Goal: Information Seeking & Learning: Learn about a topic

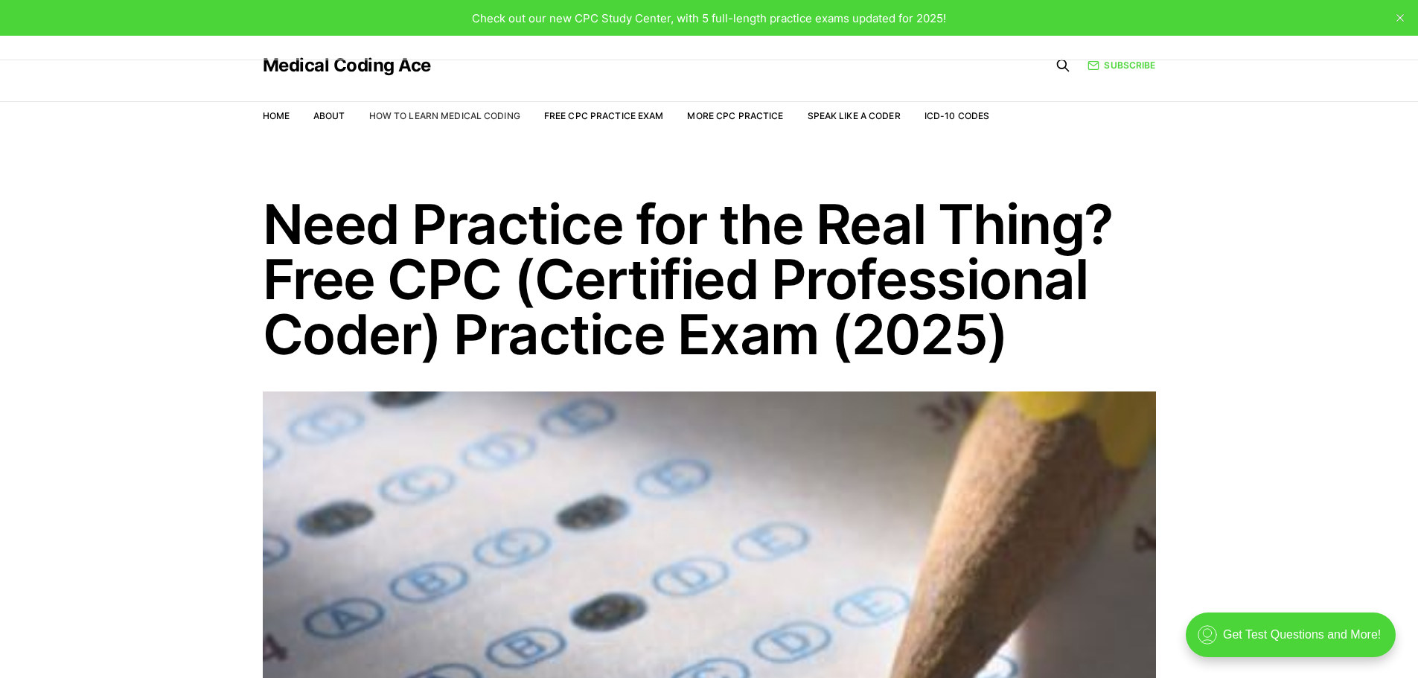
click at [418, 118] on link "How to Learn Medical Coding" at bounding box center [444, 115] width 151 height 11
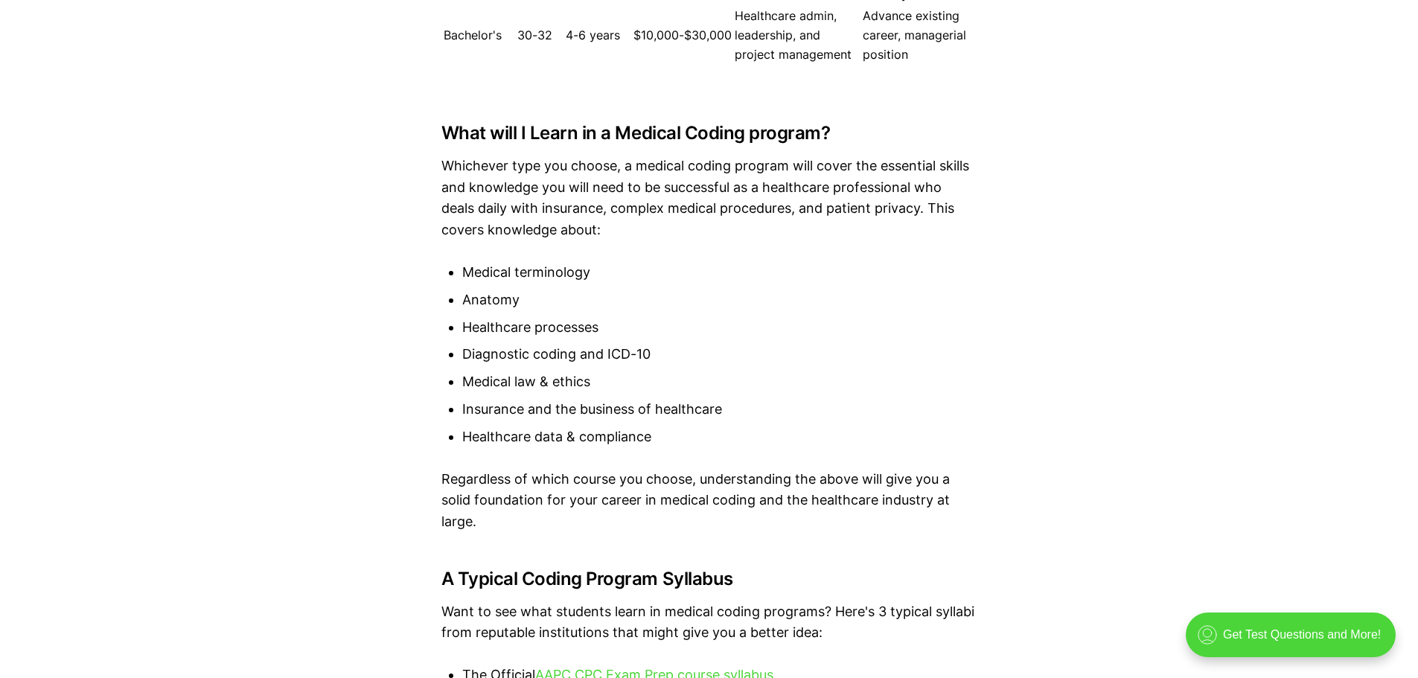
scroll to position [2976, 0]
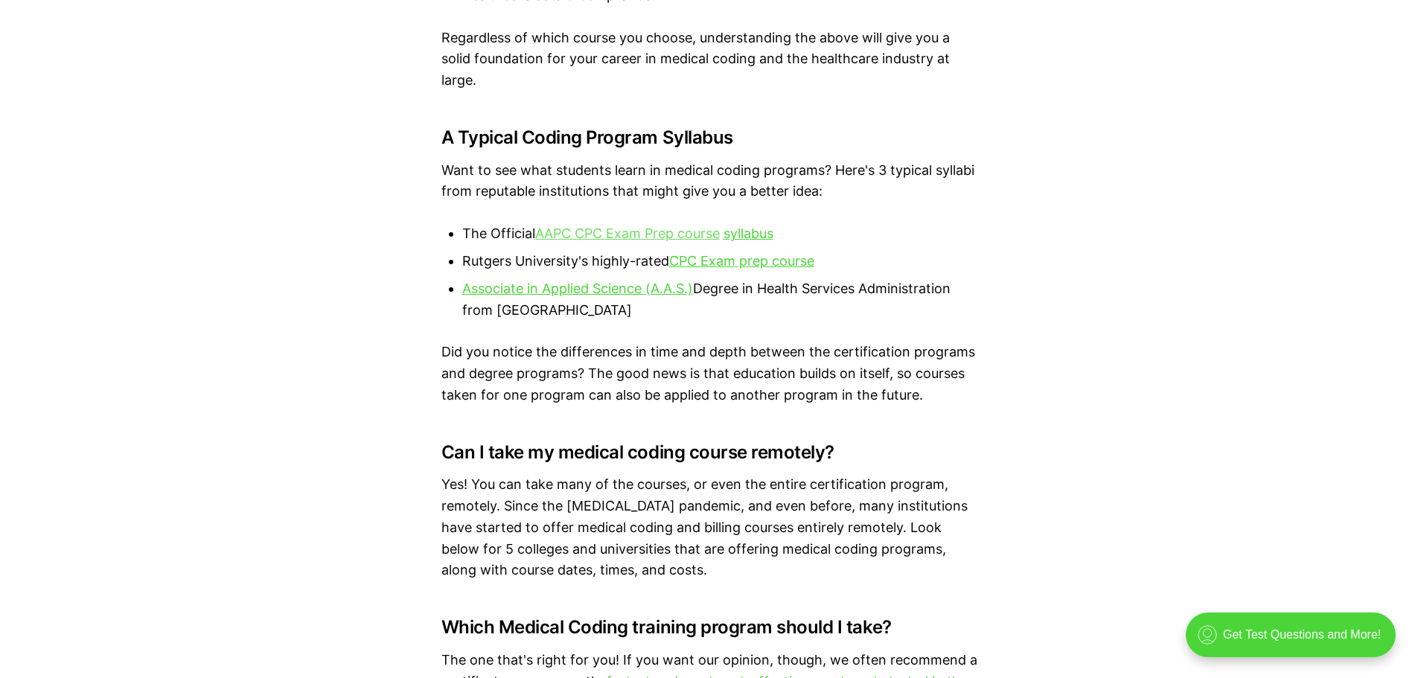
click at [676, 236] on link "AAPC CPC Exam Prep course" at bounding box center [627, 234] width 185 height 16
click at [770, 258] on link "CPC Exam prep course" at bounding box center [741, 261] width 145 height 16
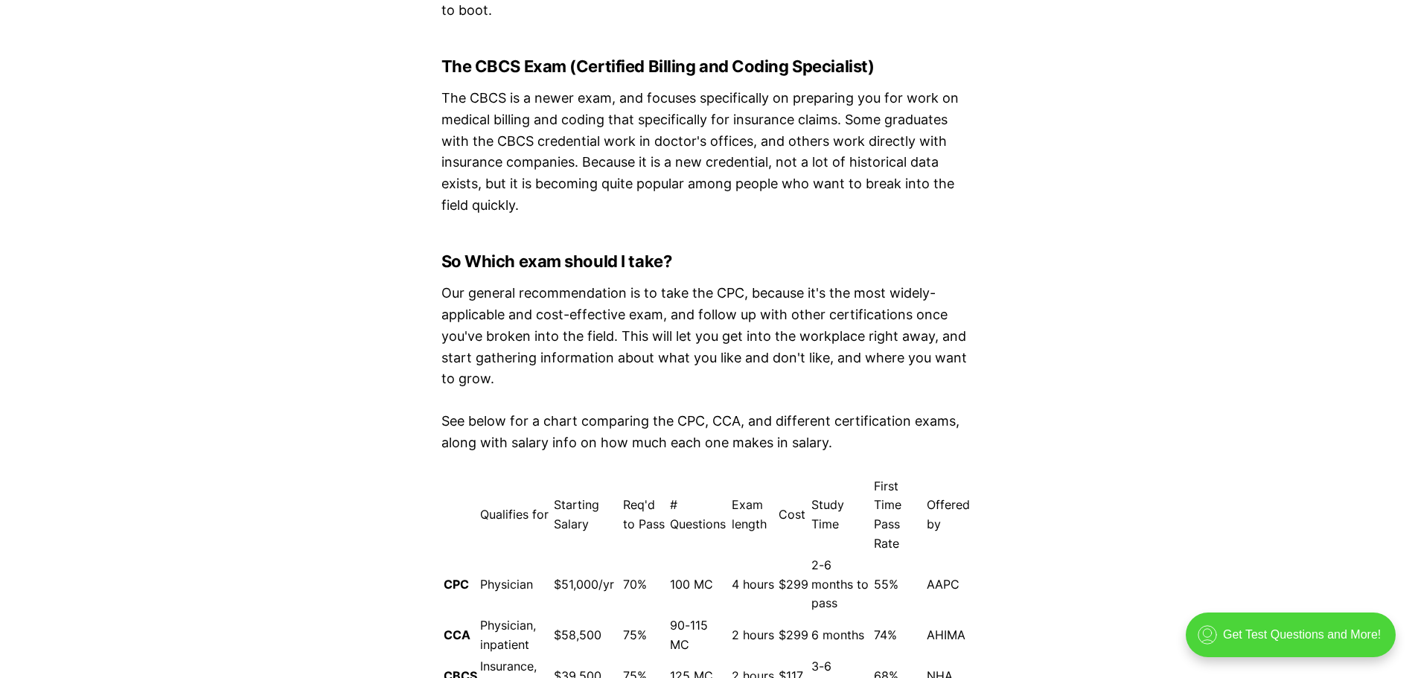
scroll to position [4763, 0]
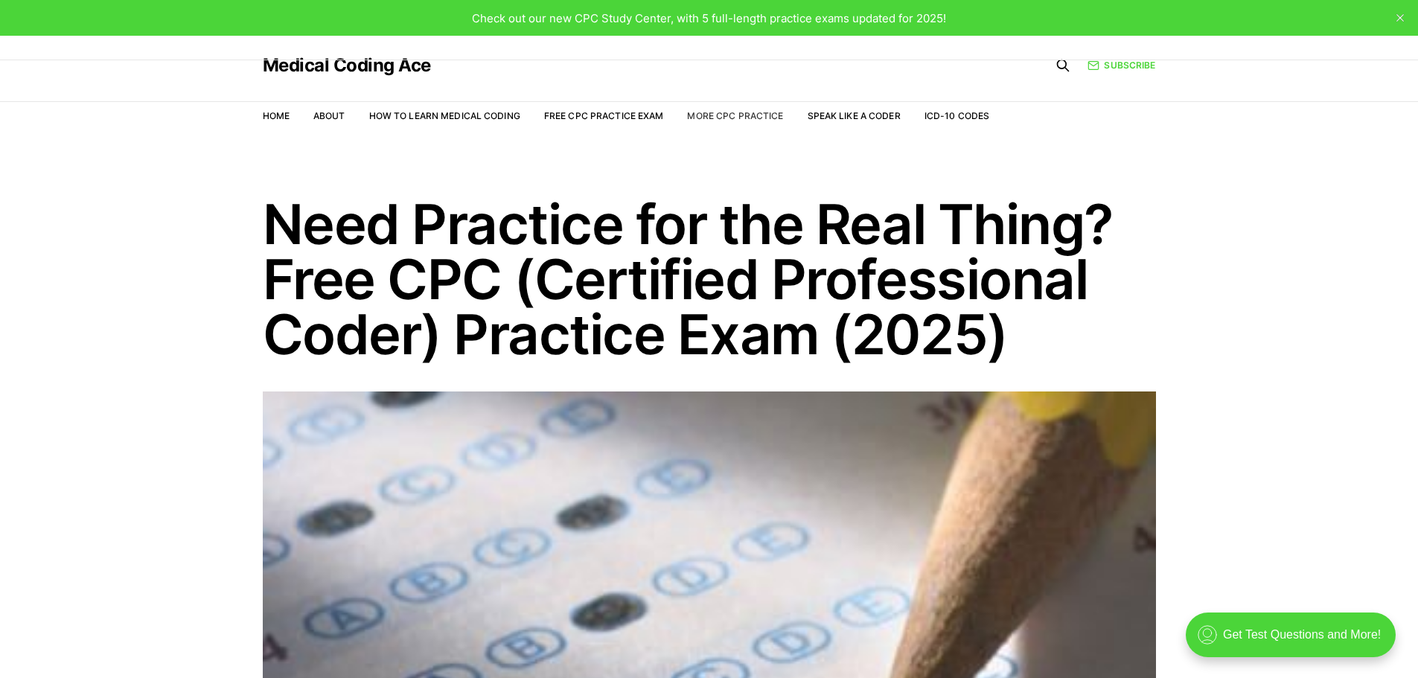
click at [728, 119] on link "More CPC Practice" at bounding box center [735, 115] width 96 height 11
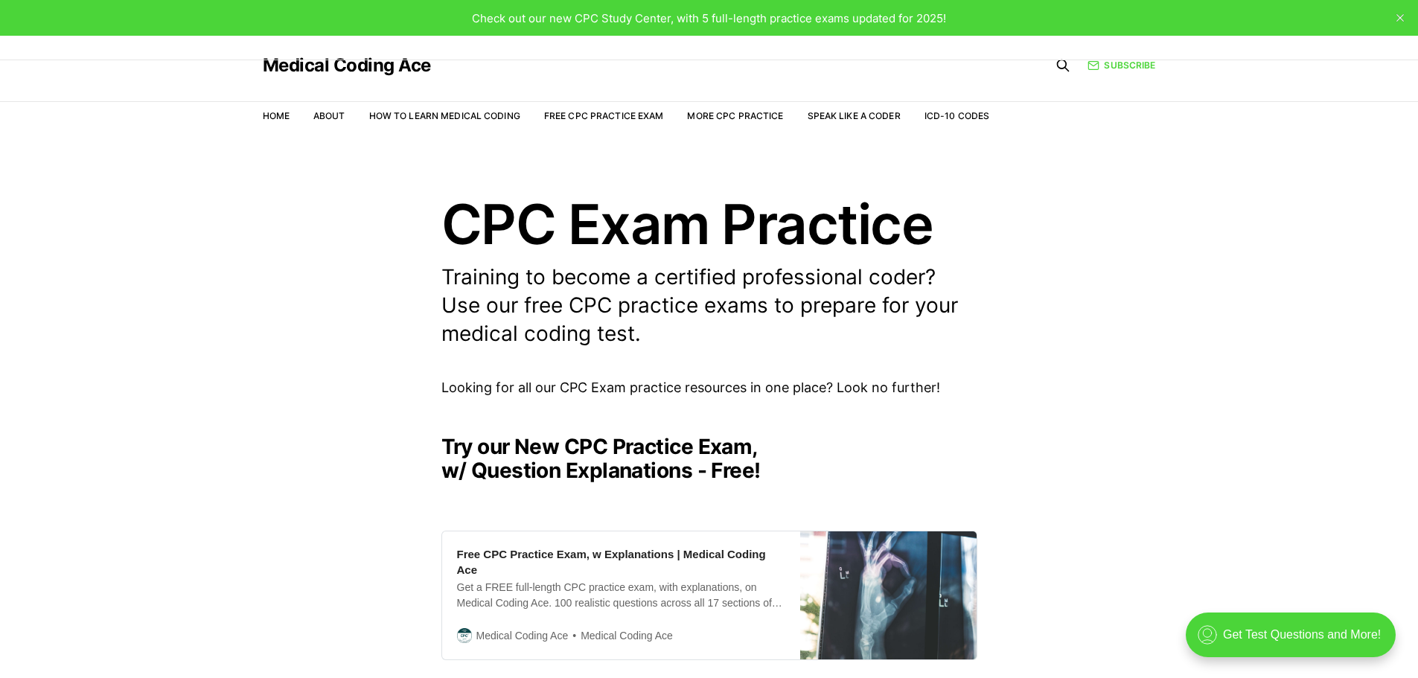
drag, startPoint x: 1241, startPoint y: 1, endPoint x: 1121, endPoint y: 194, distance: 227.0
